Goal: Transaction & Acquisition: Download file/media

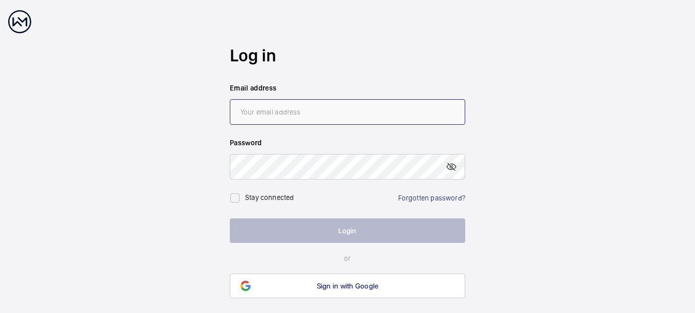
type input "[EMAIL_ADDRESS][DOMAIN_NAME]"
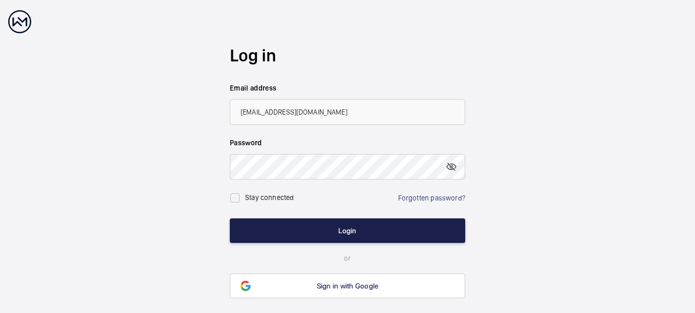
click at [361, 231] on button "Login" at bounding box center [347, 231] width 235 height 25
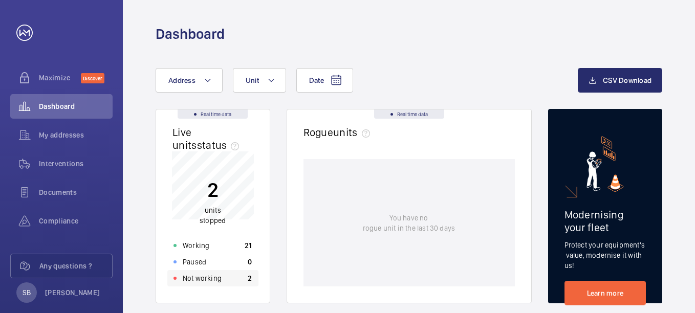
click at [208, 279] on p "Not working" at bounding box center [202, 278] width 39 height 10
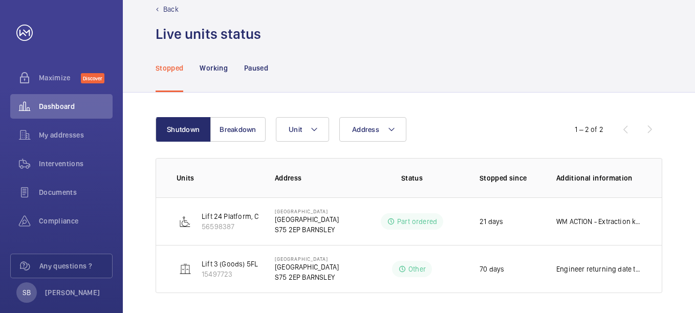
scroll to position [25, 0]
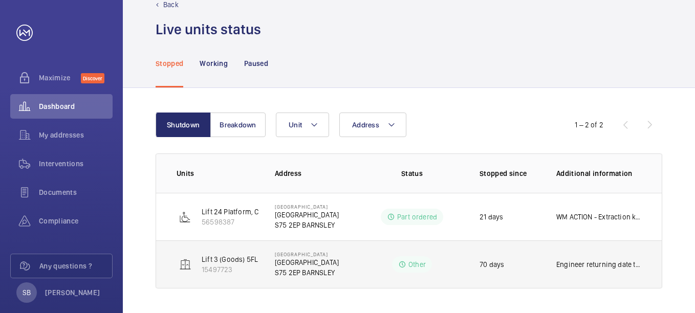
click at [407, 265] on div "Other" at bounding box center [412, 264] width 40 height 16
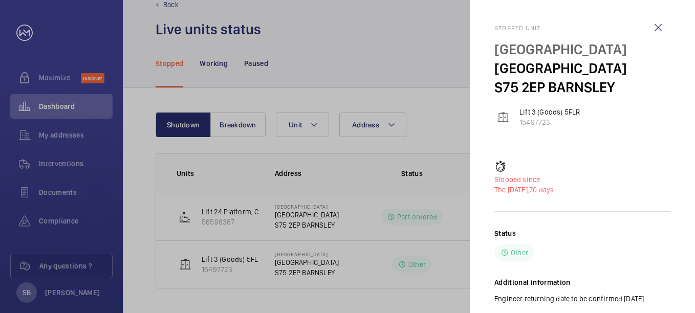
click at [407, 269] on div at bounding box center [347, 156] width 695 height 313
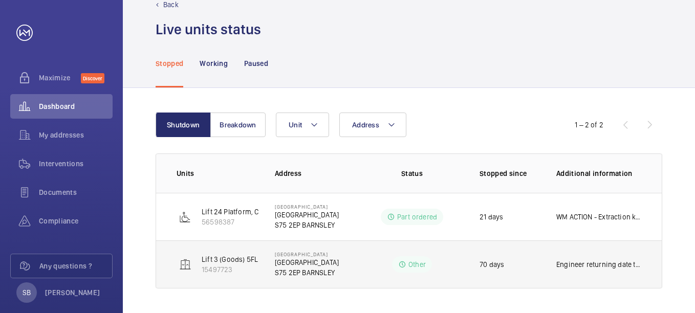
click at [287, 262] on p "[GEOGRAPHIC_DATA]" at bounding box center [307, 262] width 64 height 10
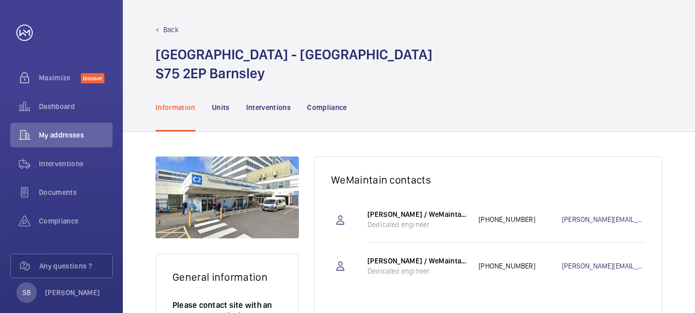
click at [168, 27] on p "Back" at bounding box center [170, 30] width 15 height 10
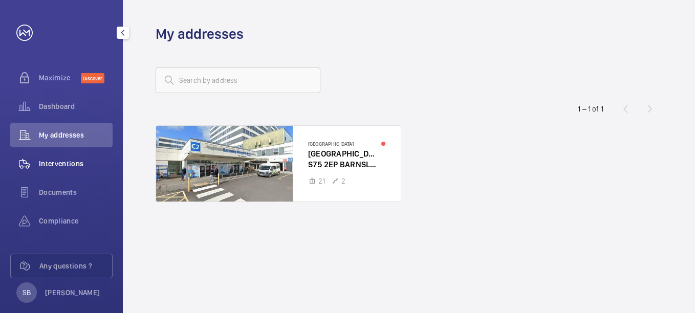
click at [57, 168] on span "Interventions" at bounding box center [76, 164] width 74 height 10
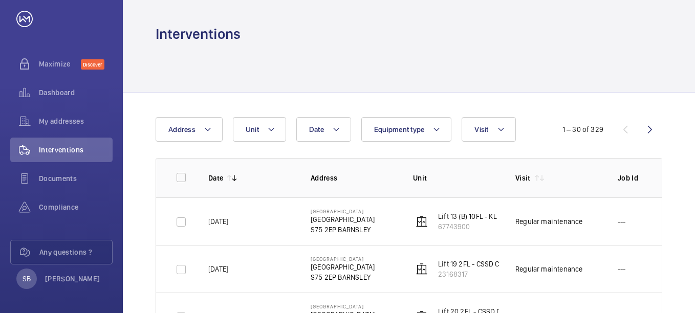
scroll to position [14, 0]
click at [336, 219] on p "[GEOGRAPHIC_DATA]" at bounding box center [343, 219] width 64 height 10
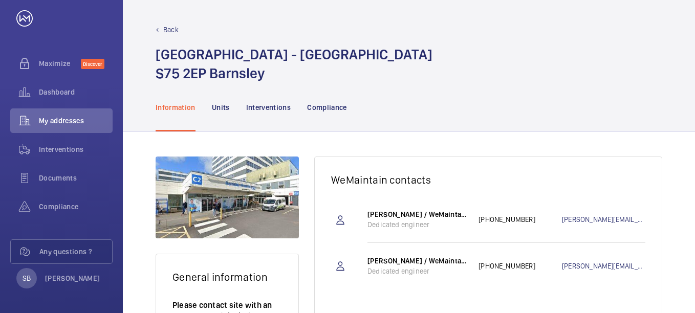
click at [165, 35] on div "Back [GEOGRAPHIC_DATA] - [GEOGRAPHIC_DATA] [GEOGRAPHIC_DATA]" at bounding box center [409, 54] width 507 height 58
click at [166, 31] on p "Back" at bounding box center [170, 30] width 15 height 10
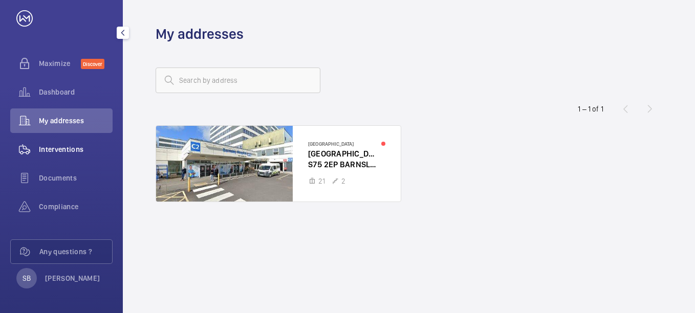
click at [41, 141] on div "Interventions" at bounding box center [61, 149] width 102 height 25
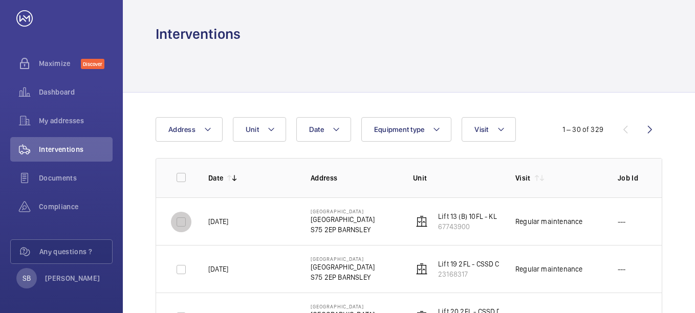
click at [180, 220] on input "checkbox" at bounding box center [181, 222] width 20 height 20
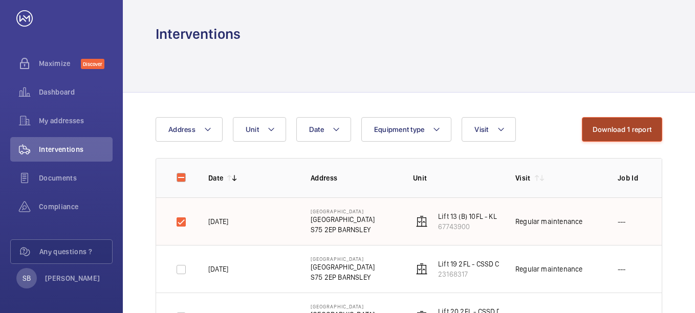
click at [613, 138] on button "Download 1 report" at bounding box center [622, 129] width 80 height 25
click at [181, 223] on input "checkbox" at bounding box center [181, 222] width 20 height 20
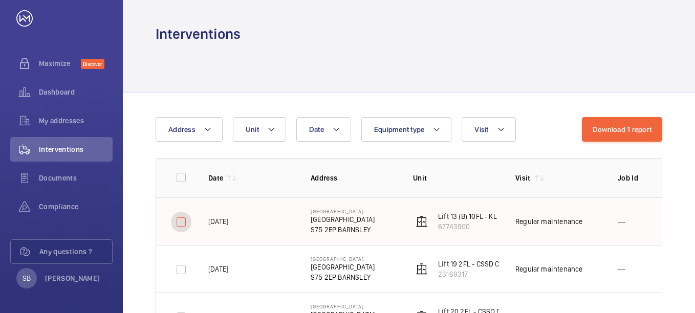
checkbox input "false"
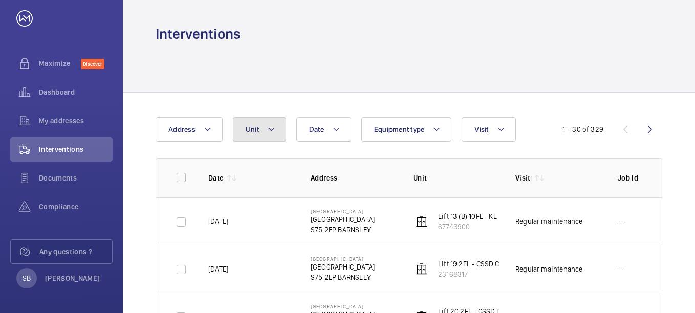
click at [274, 133] on mat-icon at bounding box center [271, 129] width 8 height 12
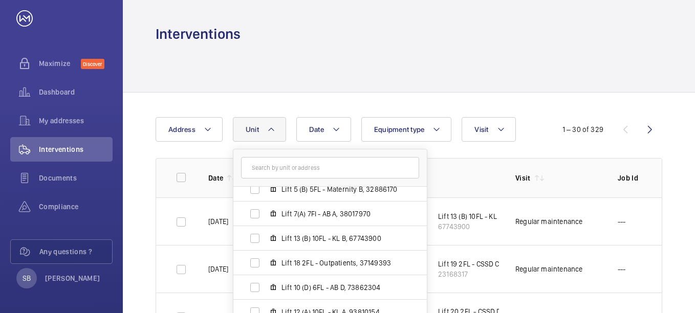
scroll to position [211, 0]
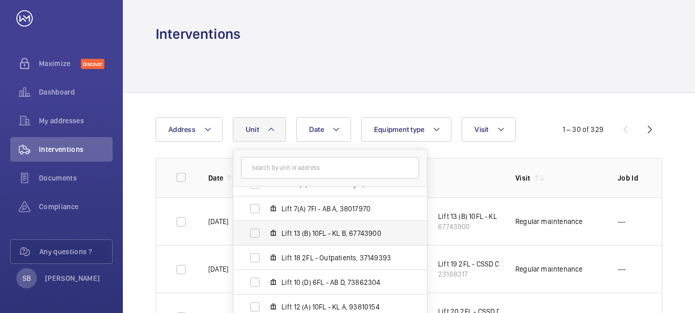
click at [291, 232] on span "Lift 13 (B) 10FL - KL B, 67743900" at bounding box center [340, 233] width 119 height 10
click at [265, 232] on input "Lift 13 (B) 10FL - KL B, 67743900" at bounding box center [255, 233] width 20 height 20
checkbox input "true"
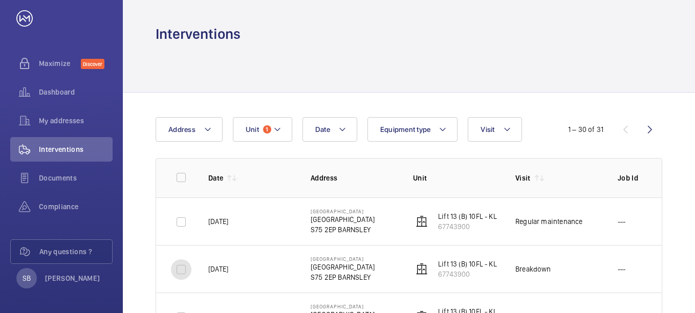
click at [171, 270] on input "checkbox" at bounding box center [181, 269] width 20 height 20
checkbox input "true"
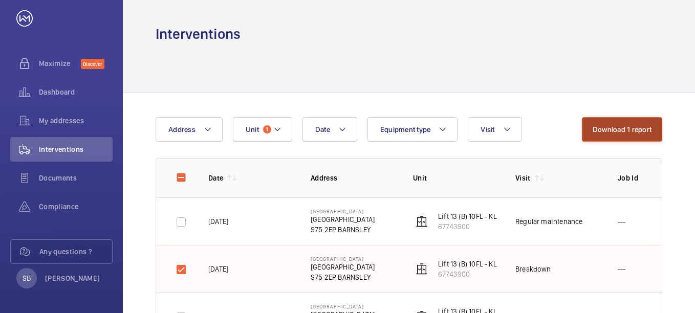
click at [623, 132] on button "Download 1 report" at bounding box center [622, 129] width 80 height 25
